Goal: Information Seeking & Learning: Learn about a topic

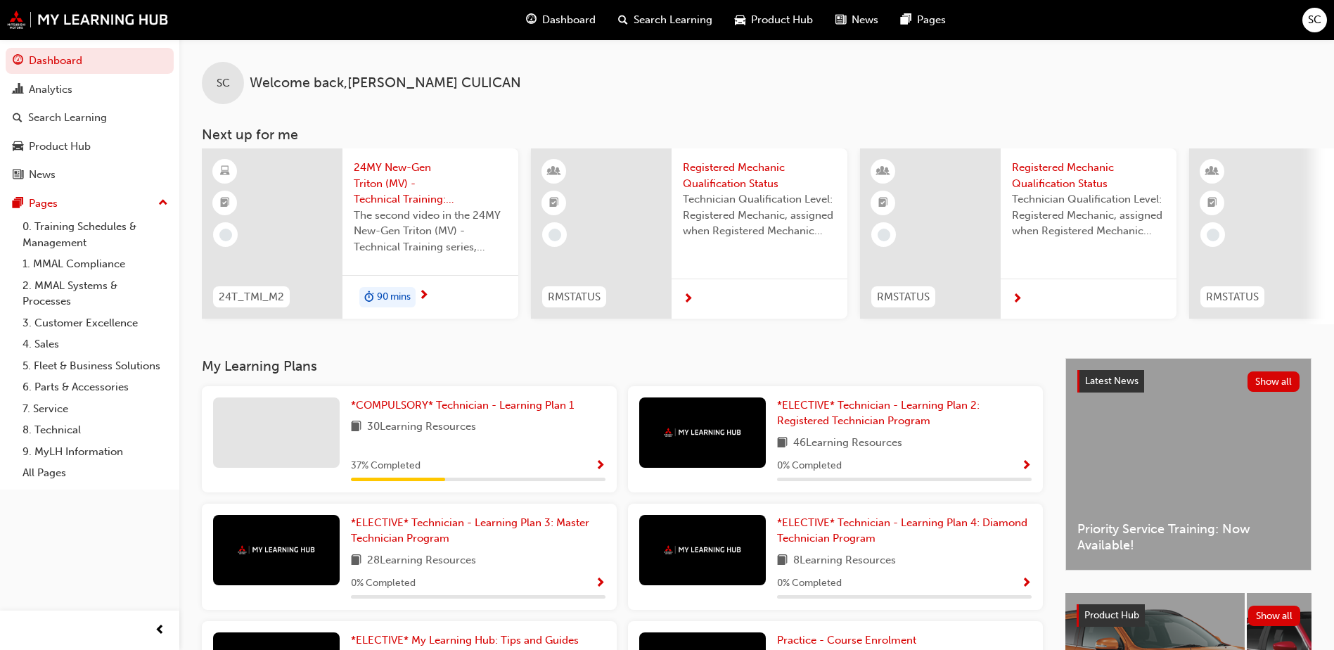
click at [391, 186] on span "24MY New-Gen Triton (MV) - Technical Training: Video 2 of 3" at bounding box center [430, 184] width 153 height 48
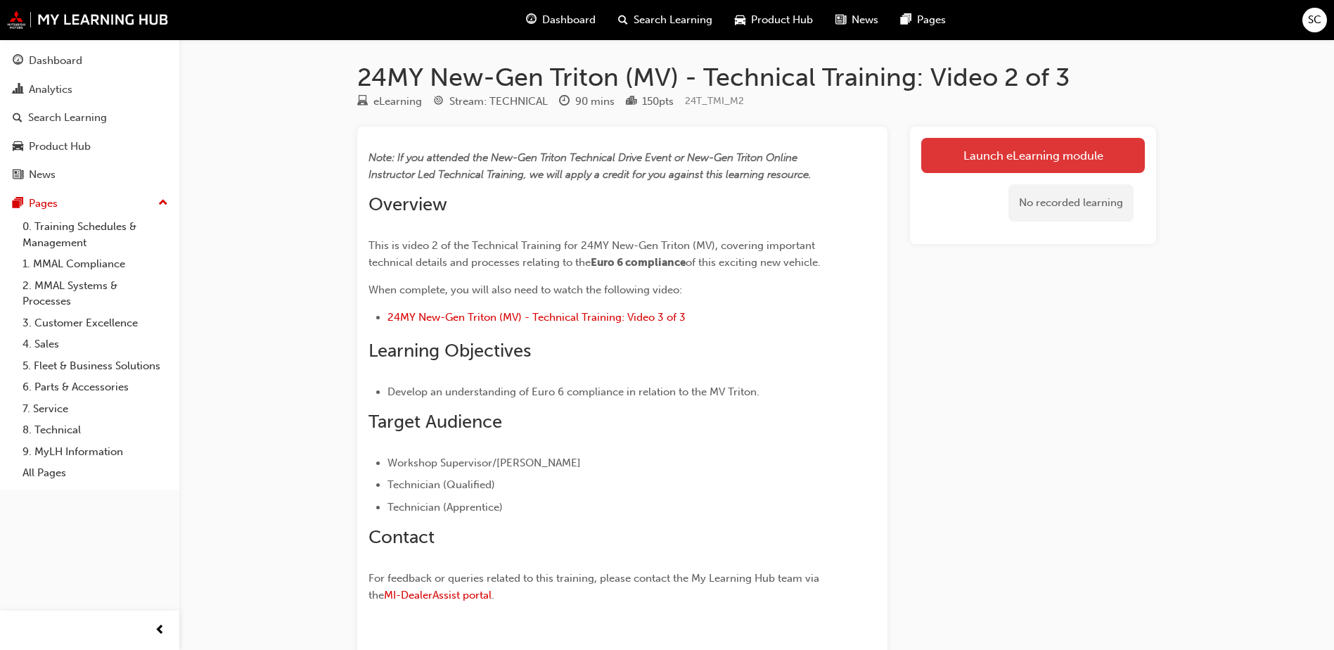
click at [971, 157] on link "Launch eLearning module" at bounding box center [1033, 155] width 224 height 35
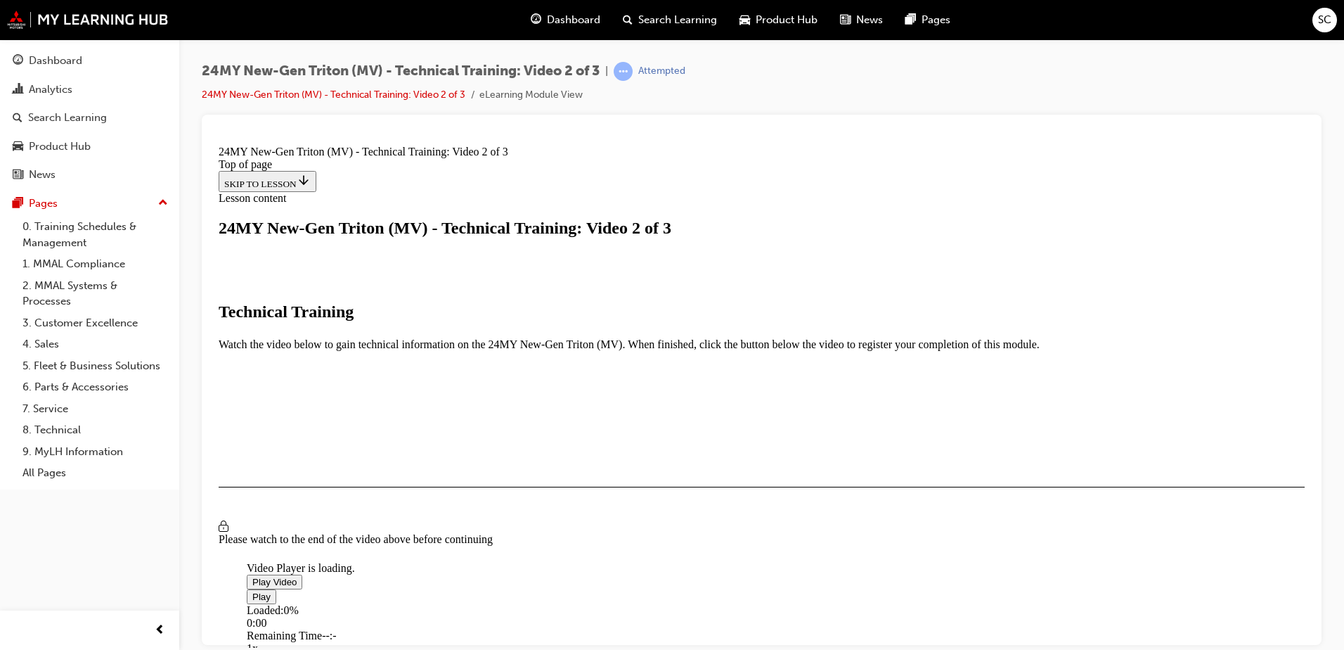
click at [252, 586] on span "Video player" at bounding box center [252, 581] width 0 height 11
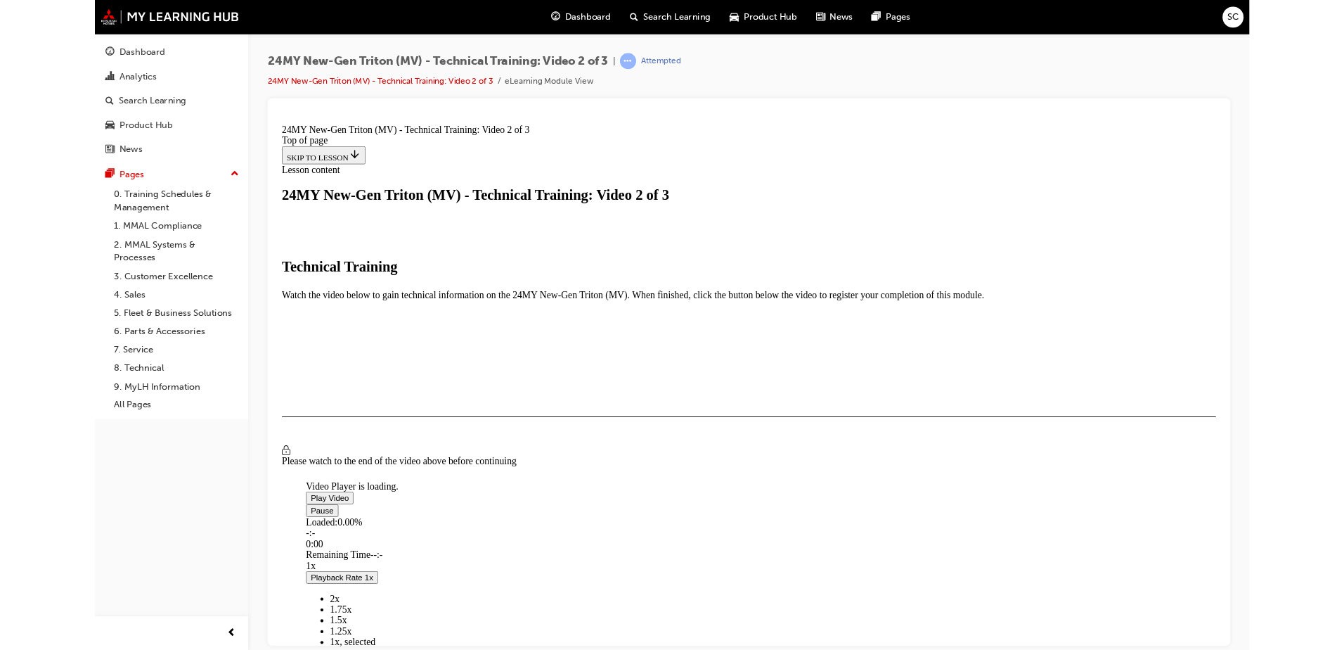
scroll to position [95, 0]
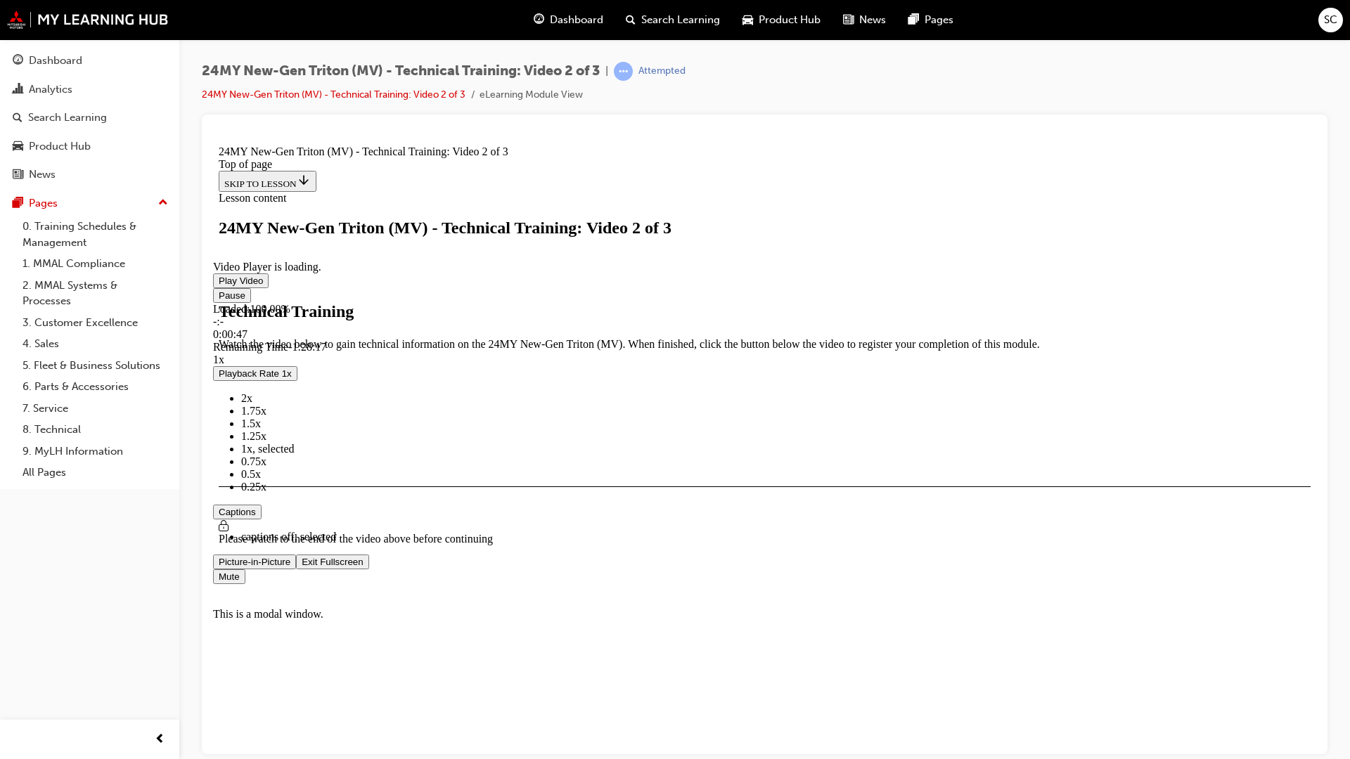
click at [424, 245] on video "Video player" at bounding box center [318, 191] width 211 height 105
click at [467, 340] on div "0:20:30" at bounding box center [340, 334] width 254 height 13
click at [515, 340] on div "0:24:21" at bounding box center [364, 334] width 302 height 13
click at [520, 340] on div "0:24:47" at bounding box center [366, 334] width 307 height 13
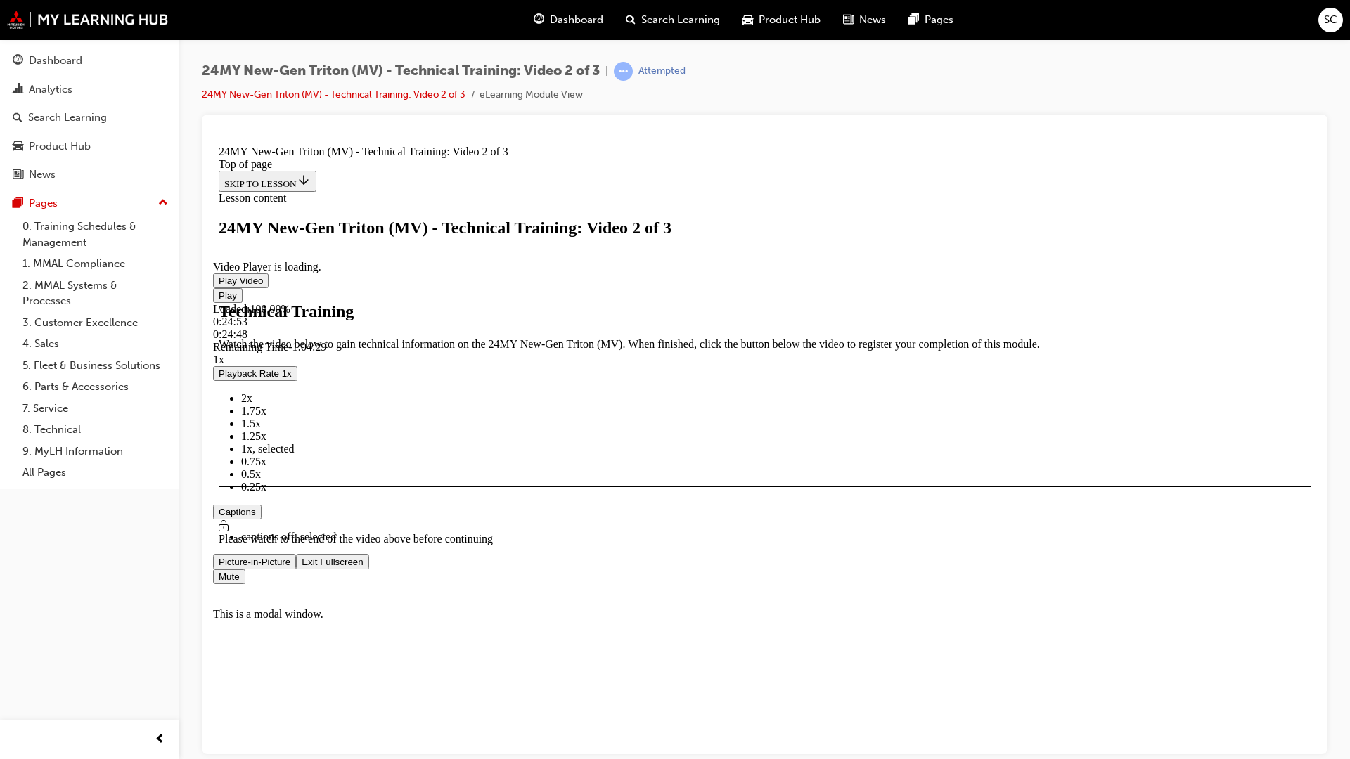
click at [517, 340] on div "0:24:48" at bounding box center [365, 334] width 304 height 13
click at [591, 340] on div "0:30:25" at bounding box center [402, 334] width 378 height 13
click at [590, 340] on div "0:30:25" at bounding box center [401, 334] width 377 height 13
click at [588, 340] on div "0:30:17" at bounding box center [400, 334] width 375 height 13
click at [424, 245] on video "Video player" at bounding box center [318, 191] width 211 height 105
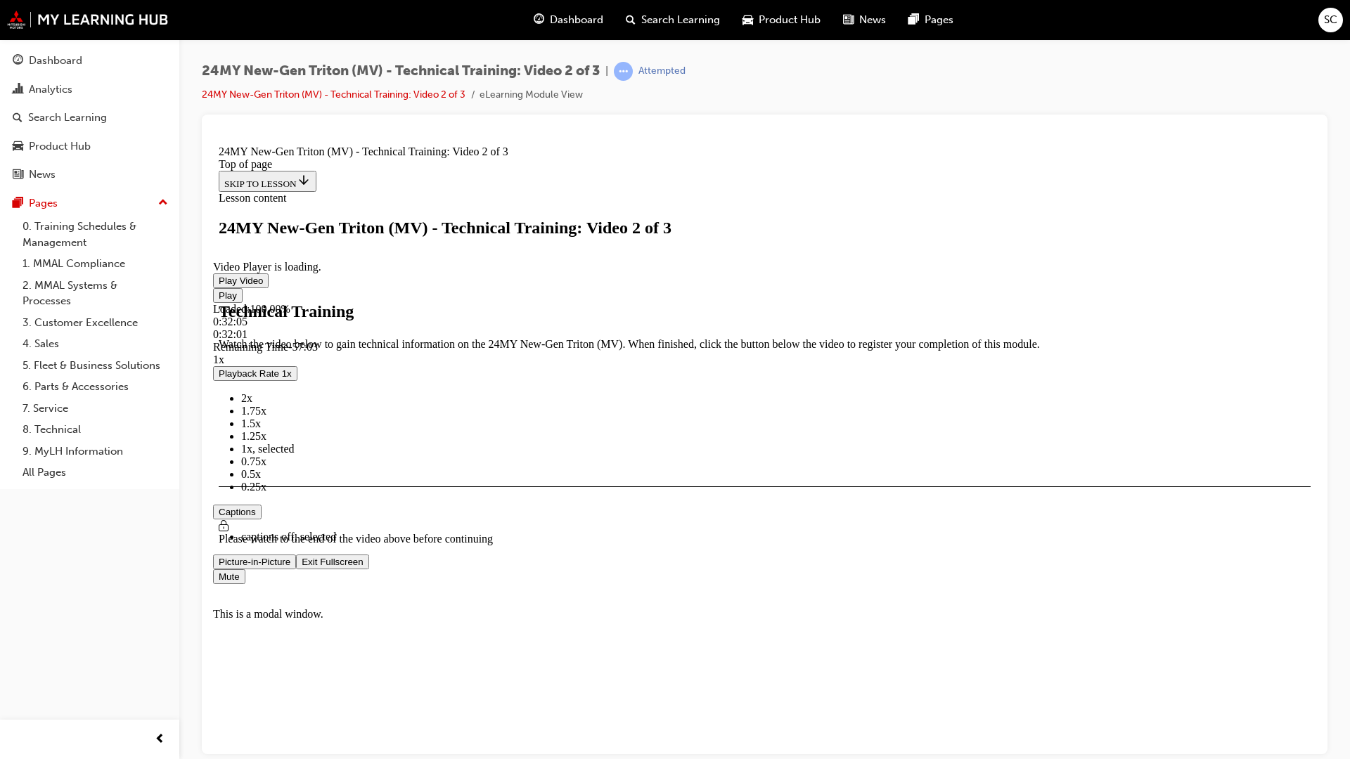
click at [219, 285] on span "Video player" at bounding box center [219, 280] width 0 height 11
click at [603, 340] on div "0:31:30" at bounding box center [408, 334] width 390 height 13
click at [641, 340] on div "0:34:31" at bounding box center [426, 334] width 427 height 13
click at [636, 340] on div "0:34:11" at bounding box center [424, 334] width 423 height 13
click at [669, 340] on div "Loaded : 100.00% 0:33:00 0:33:49" at bounding box center [764, 321] width 1103 height 38
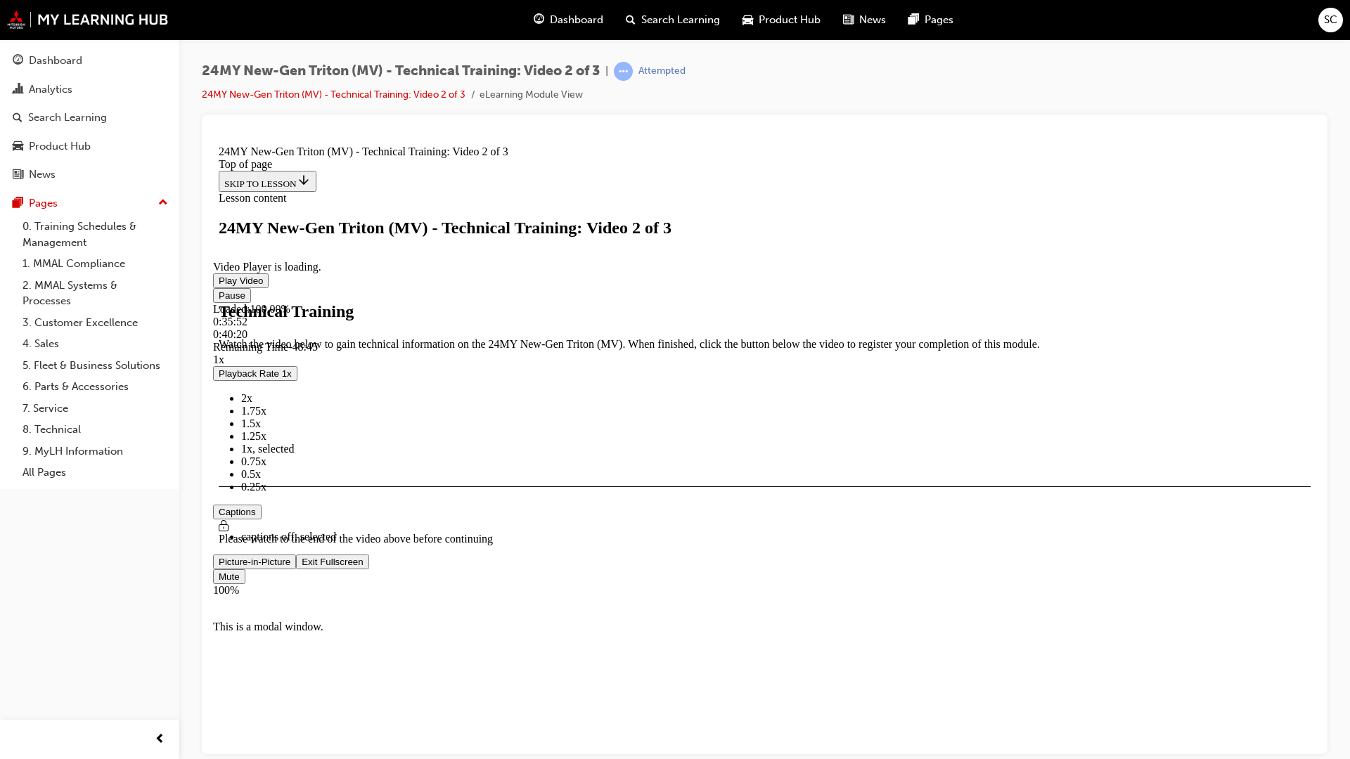
drag, startPoint x: 1323, startPoint y: 761, endPoint x: 1288, endPoint y: 775, distance: 37.9
click at [424, 245] on video "Video player" at bounding box center [318, 191] width 211 height 105
click at [219, 285] on span "Video player" at bounding box center [219, 280] width 0 height 11
click at [892, 340] on div "0:54:30" at bounding box center [552, 334] width 679 height 13
click at [926, 340] on div "Loaded : 100.00% 0:53:59 0:53:59" at bounding box center [764, 321] width 1103 height 38
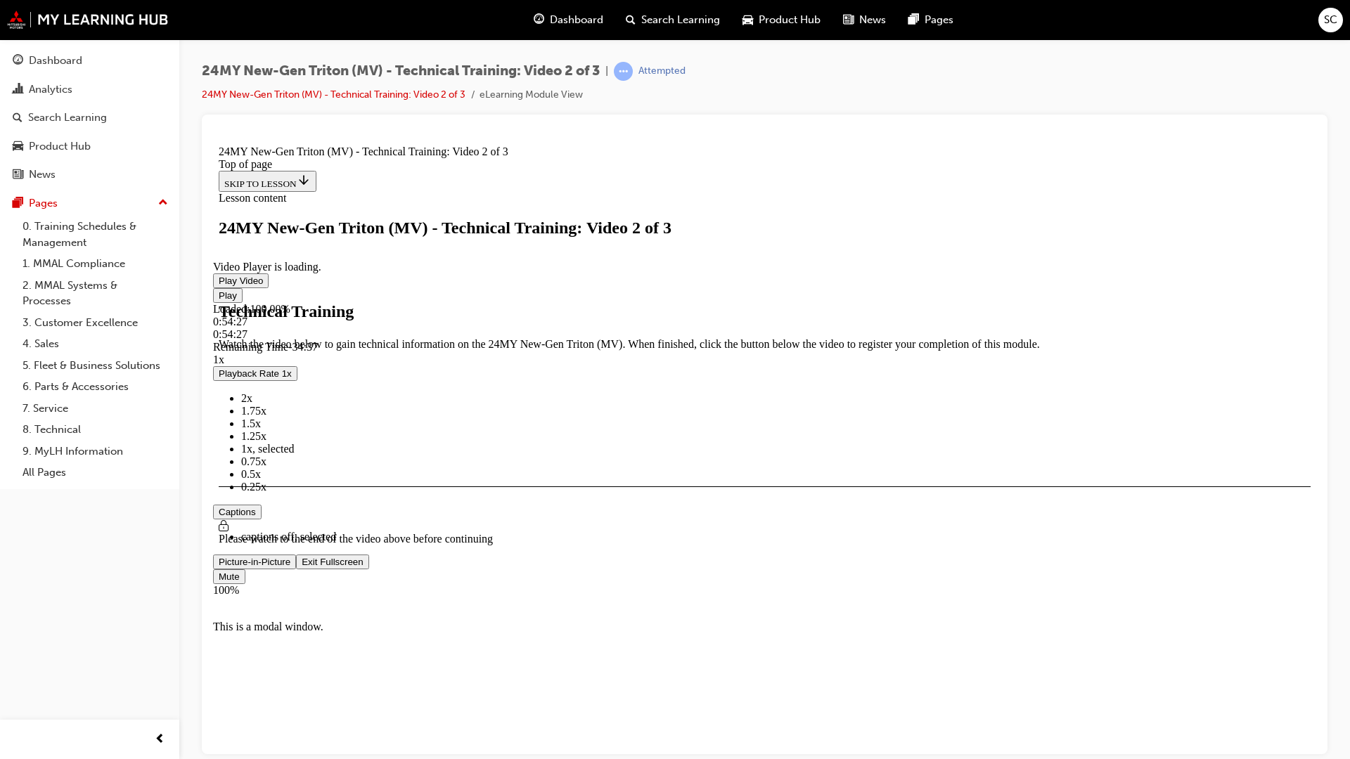
click at [932, 340] on div "Loaded : 100.00% 0:54:27 0:54:27" at bounding box center [764, 321] width 1103 height 38
click at [885, 340] on div "0:54:16" at bounding box center [549, 334] width 672 height 13
drag, startPoint x: 1010, startPoint y: 870, endPoint x: 1047, endPoint y: 866, distance: 36.9
click at [1043, 340] on div "Loaded : 100.00% 1:02:50 1:00:46" at bounding box center [764, 321] width 1103 height 38
click at [424, 245] on video "Video player" at bounding box center [318, 191] width 211 height 105
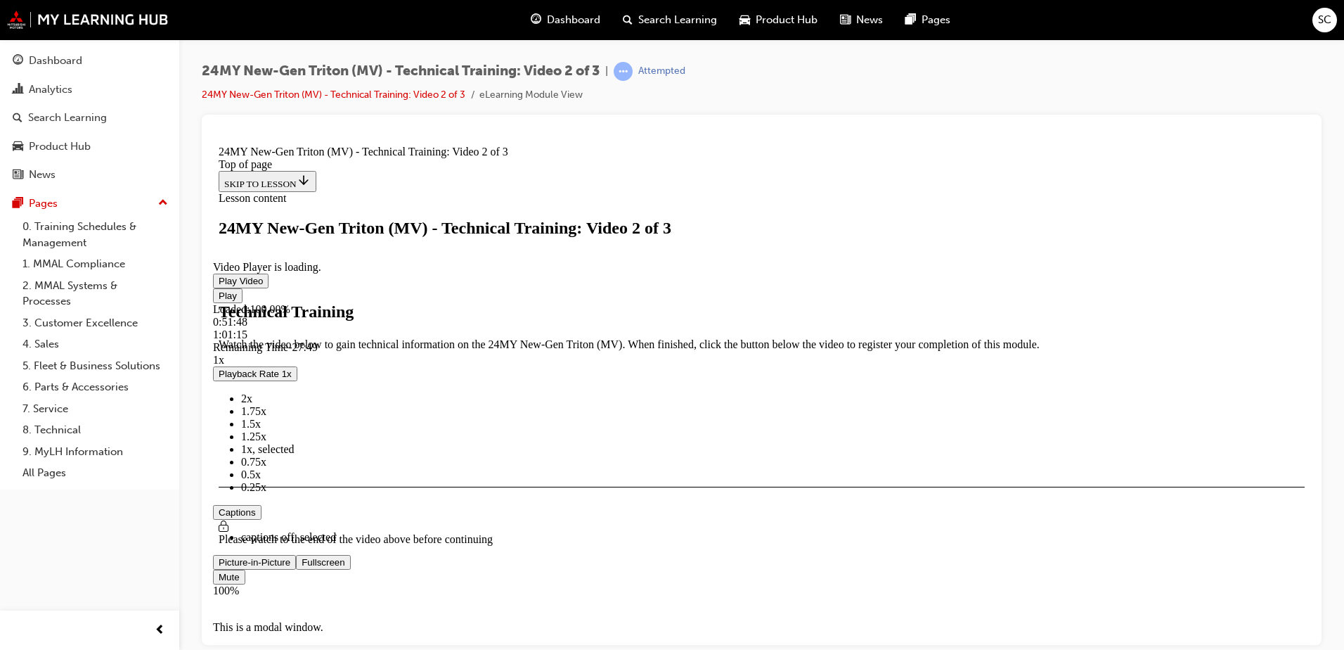
scroll to position [0, 0]
